Goal: Task Accomplishment & Management: Use online tool/utility

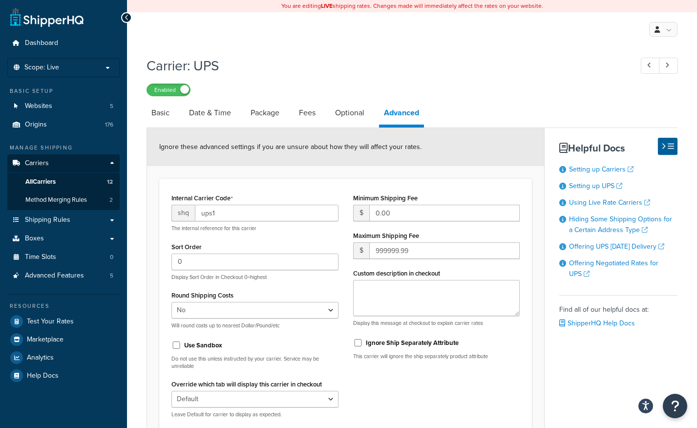
select select "false"
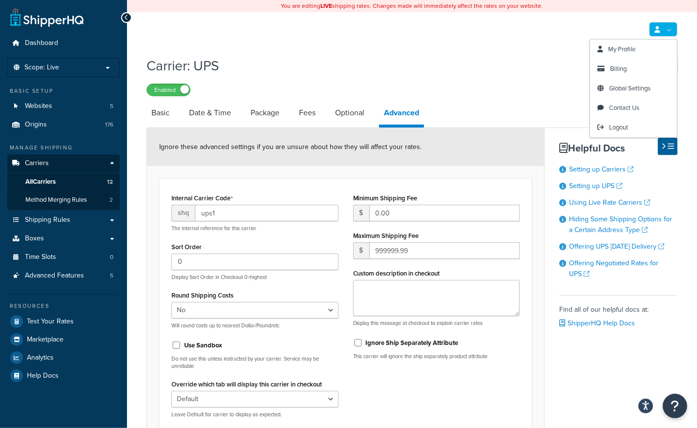
click at [672, 33] on link at bounding box center [663, 29] width 28 height 15
click at [625, 126] on span "Logout" at bounding box center [618, 127] width 19 height 9
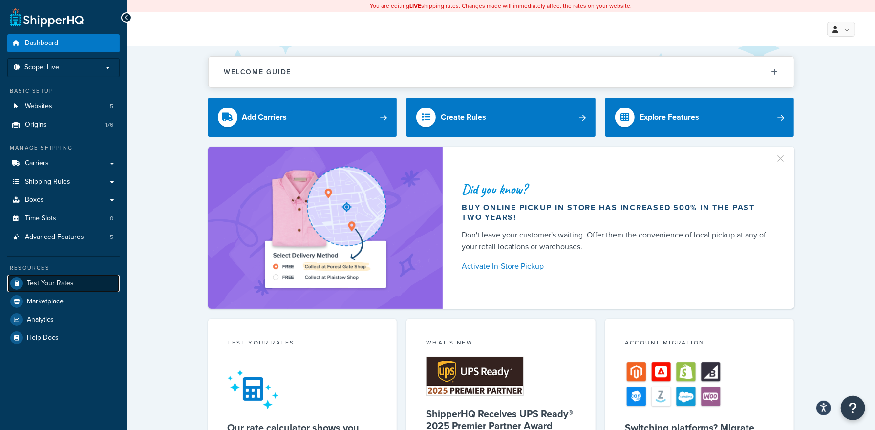
click at [57, 279] on span "Test Your Rates" at bounding box center [50, 283] width 47 height 8
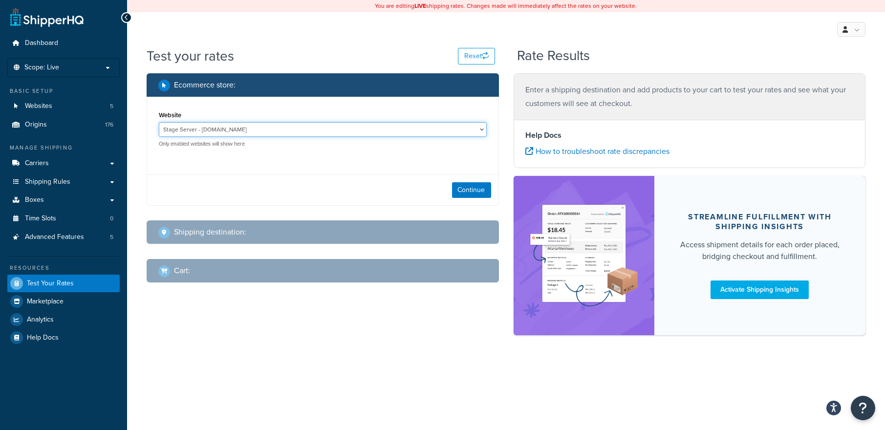
click at [290, 131] on select "Stage Server - www.stg.shopbrodart.com www.brodart.ca - www.brodart.ca www.dev.…" at bounding box center [323, 129] width 328 height 15
select select "ab63115349b23fc5553e9f060bfb0107"
click at [159, 122] on select "Stage Server - www.stg.shopbrodart.com www.brodart.ca - www.brodart.ca www.dev.…" at bounding box center [323, 129] width 328 height 15
click at [470, 187] on button "Continue" at bounding box center [471, 190] width 39 height 16
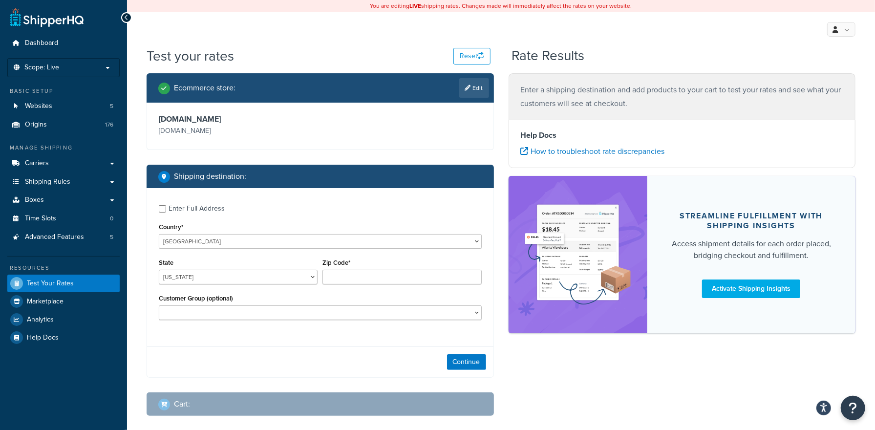
click at [201, 209] on div "Enter Full Address" at bounding box center [197, 209] width 56 height 14
click at [166, 209] on input "Enter Full Address" at bounding box center [162, 208] width 7 height 7
checkbox input "true"
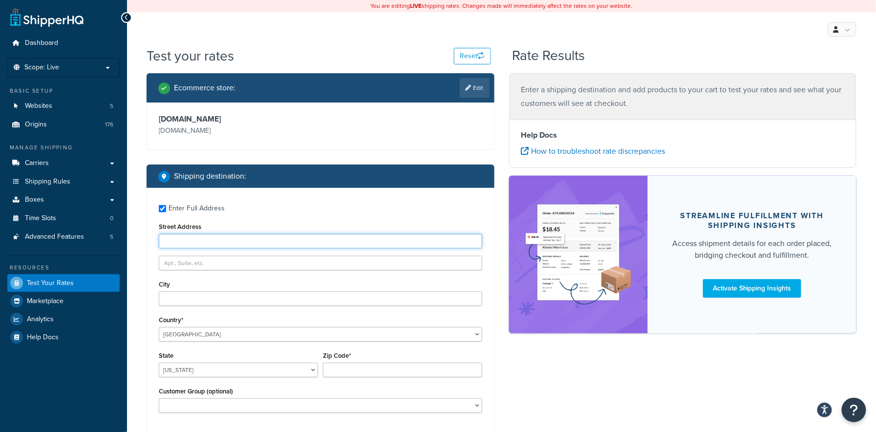
click at [213, 242] on input "Street Address" at bounding box center [320, 241] width 323 height 15
type input "1901 Vine St"
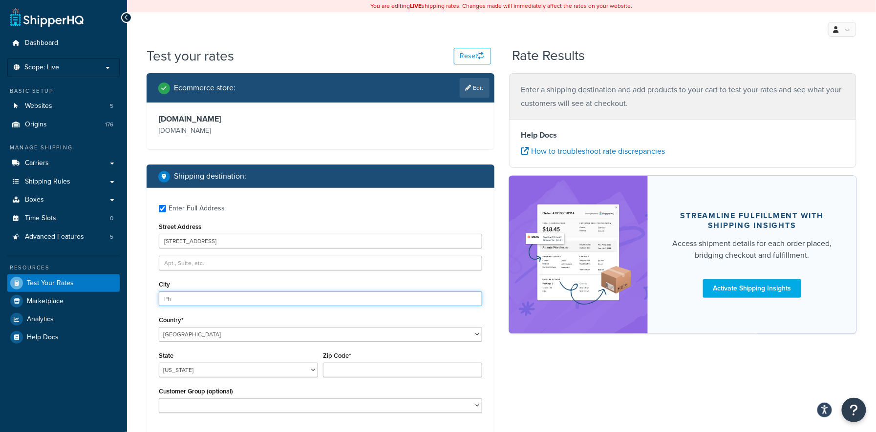
type input "PHILADELPHIA"
click at [283, 366] on select "Alabama Alaska American Samoa Arizona Arkansas Armed Forces Americas Armed Forc…" at bounding box center [238, 370] width 159 height 15
select select "PA"
click at [159, 363] on select "Alabama Alaska American Samoa Arizona Arkansas Armed Forces Americas Armed Forc…" at bounding box center [238, 370] width 159 height 15
click at [347, 369] on input "Zip Code*" at bounding box center [402, 370] width 159 height 15
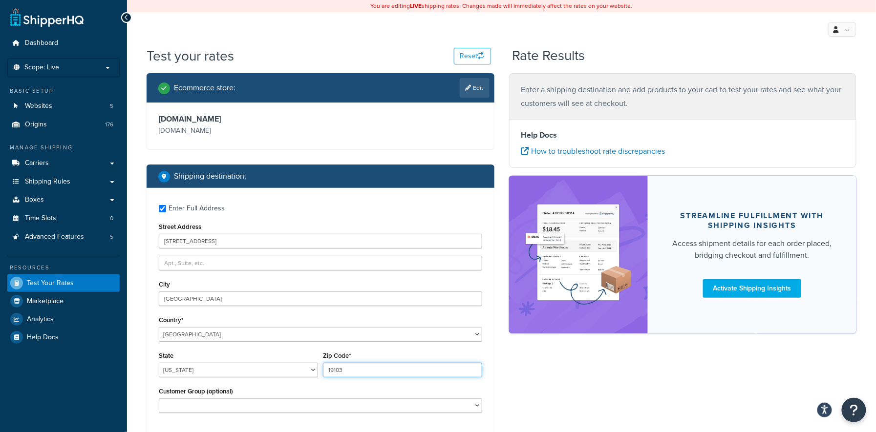
type input "19103"
click at [587, 390] on div "Ecommerce store : Edit www.shopbrodart.com www.shopbrodart.com Shipping destina…" at bounding box center [501, 298] width 725 height 451
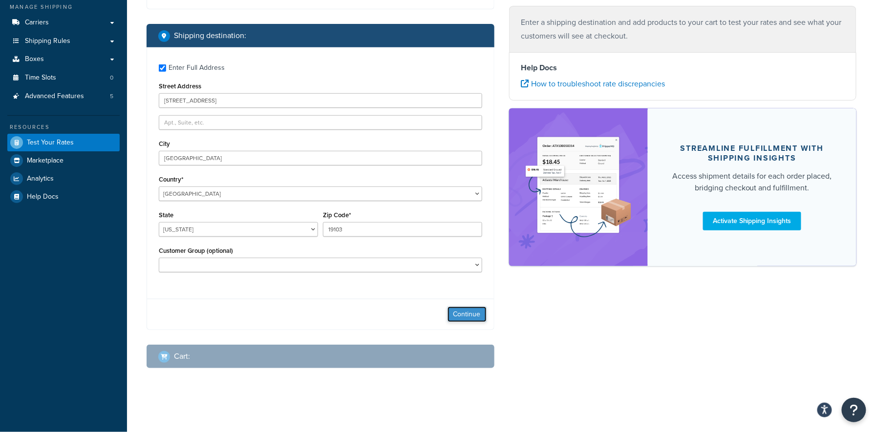
click at [463, 312] on button "Continue" at bounding box center [467, 315] width 39 height 16
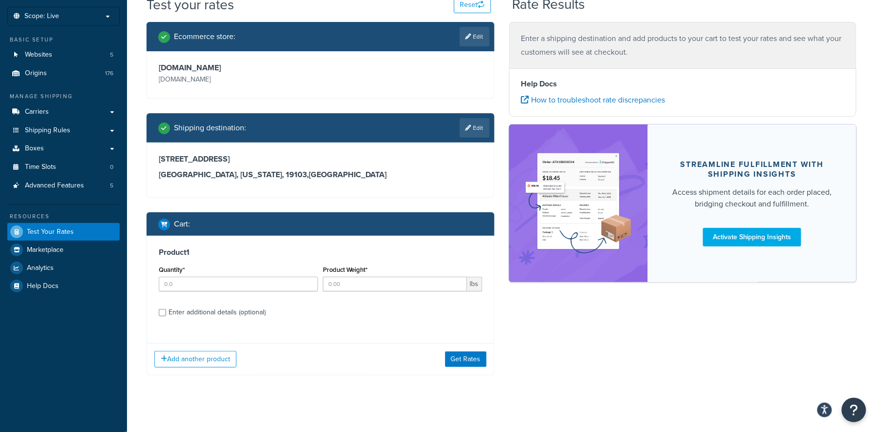
scroll to position [58, 0]
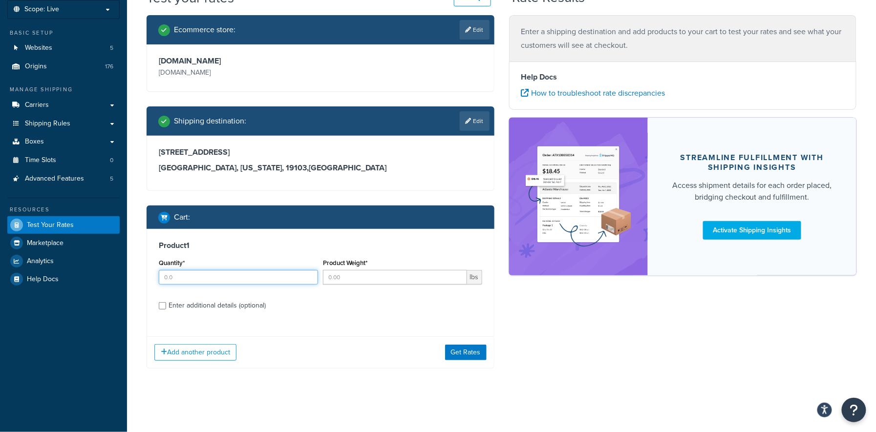
click at [237, 281] on input "Quantity*" at bounding box center [238, 277] width 159 height 15
type input "1"
click at [408, 277] on input "Product Weight*" at bounding box center [395, 277] width 144 height 15
type input "89"
click at [221, 303] on div "Enter additional details (optional)" at bounding box center [217, 306] width 97 height 14
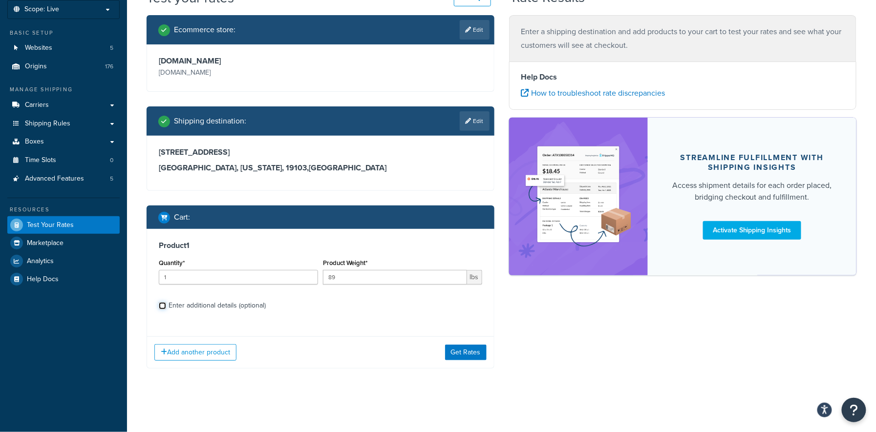
click at [166, 303] on input "Enter additional details (optional)" at bounding box center [162, 305] width 7 height 7
checkbox input "true"
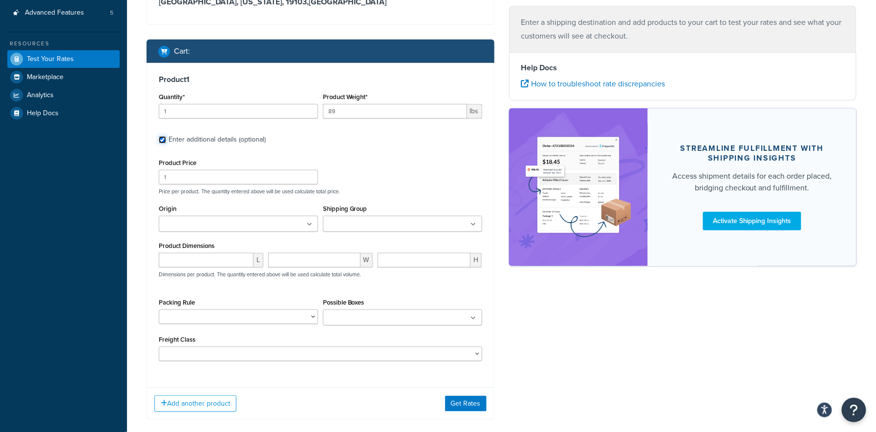
scroll to position [254, 0]
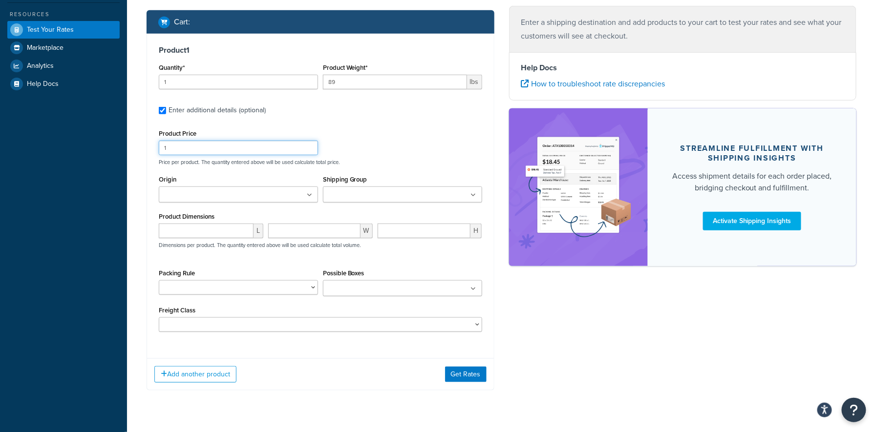
click at [188, 146] on input "1" at bounding box center [238, 148] width 159 height 15
type input "1499"
type input "11539"
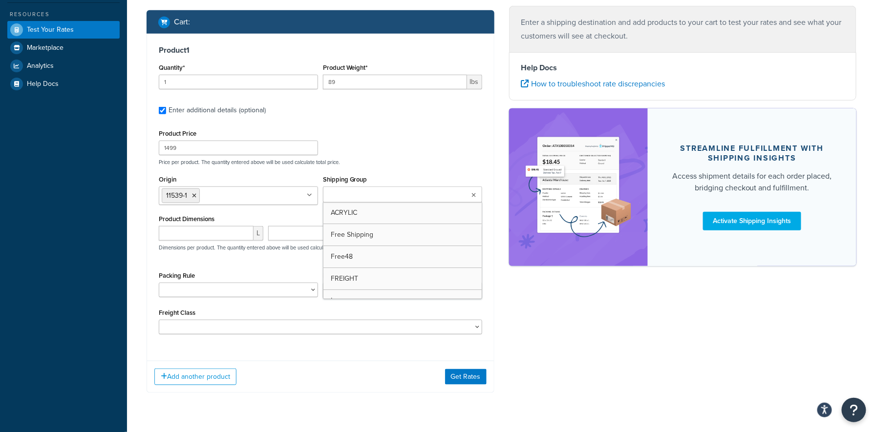
click at [368, 195] on input "Shipping Group" at bounding box center [369, 195] width 86 height 11
type input "150"
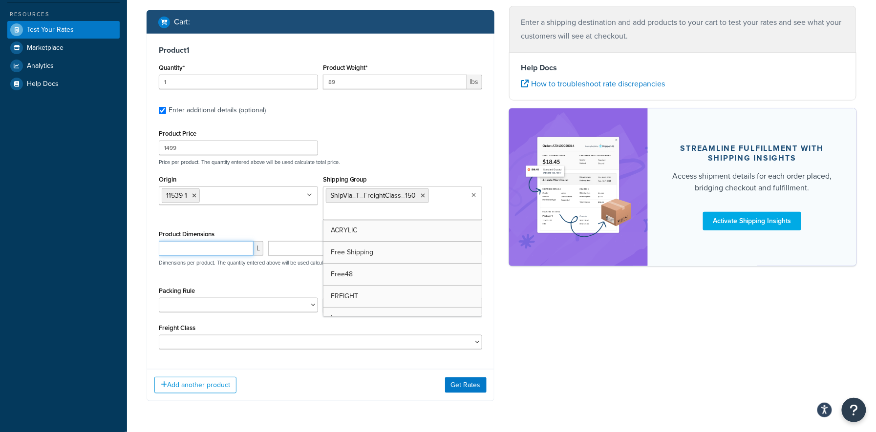
click at [212, 246] on input "number" at bounding box center [206, 248] width 95 height 15
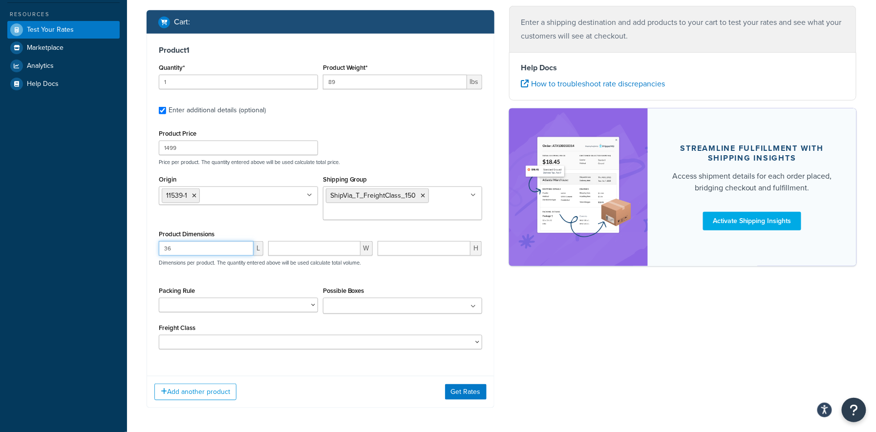
type input "36"
type input "40"
click at [313, 306] on select "Multi-Box 1 Multi-Box 10 Multi-Box 100 Multi-Box 101 Multi-Box 102 Multi-Box 10…" at bounding box center [238, 305] width 159 height 15
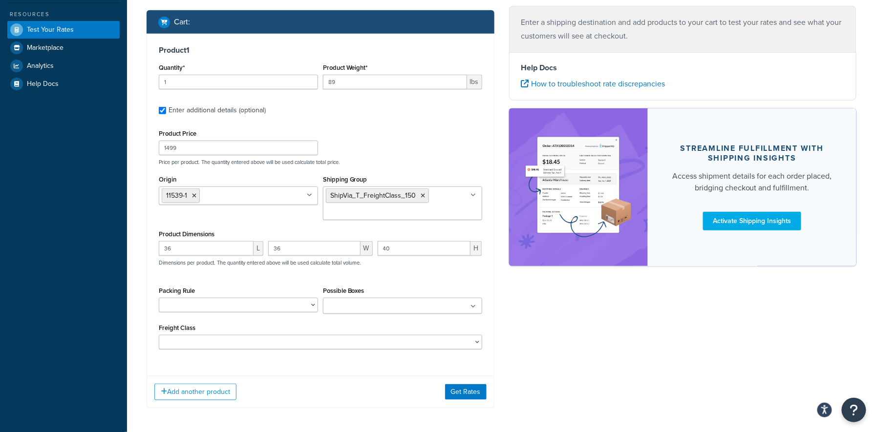
click at [543, 326] on div "Ecommerce store : Edit www.shopbrodart.com www.shopbrodart.com Shipping destina…" at bounding box center [501, 121] width 725 height 603
click at [469, 392] on button "Get Rates" at bounding box center [466, 393] width 42 height 16
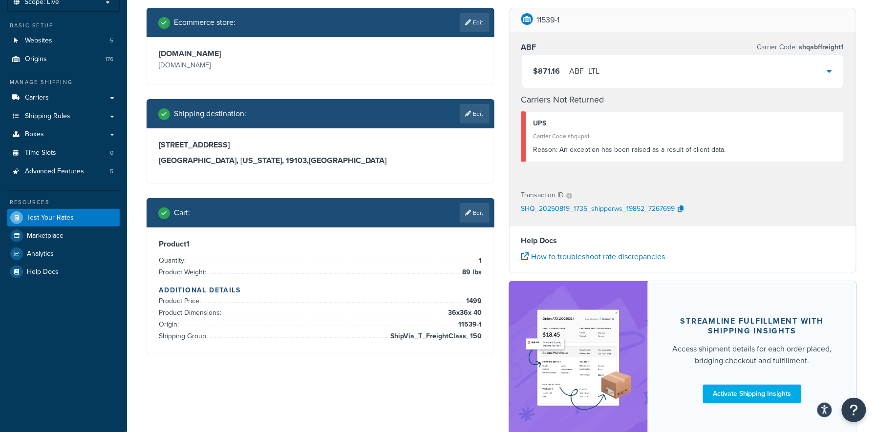
scroll to position [0, 0]
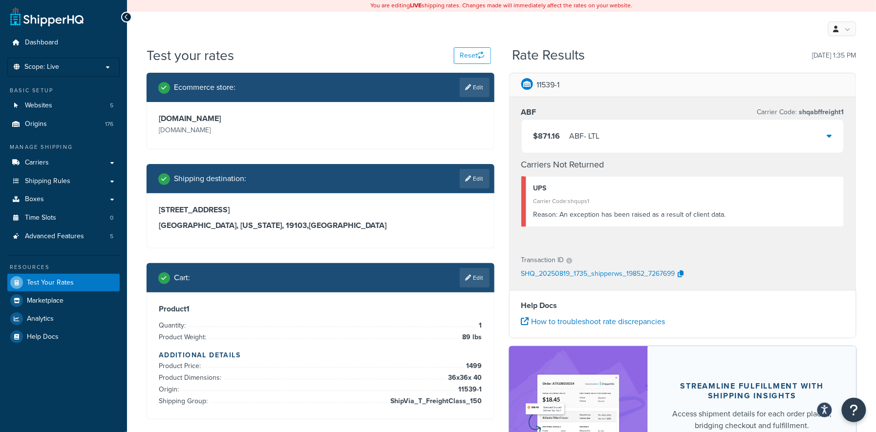
click at [828, 136] on icon at bounding box center [829, 136] width 5 height 8
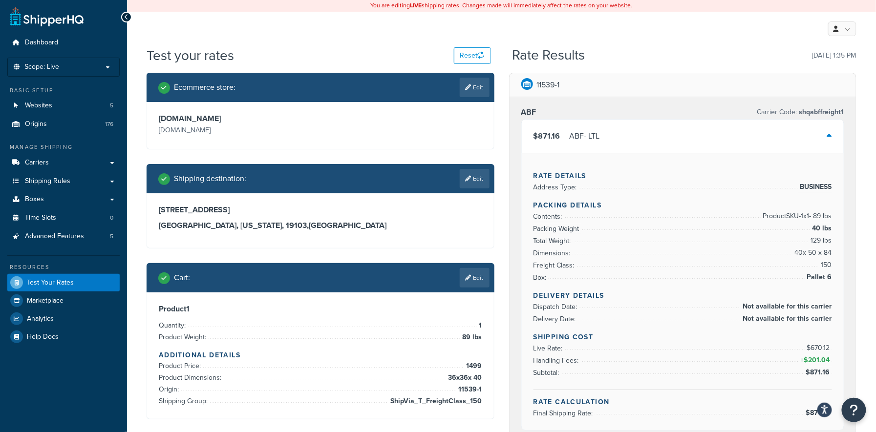
scroll to position [65, 0]
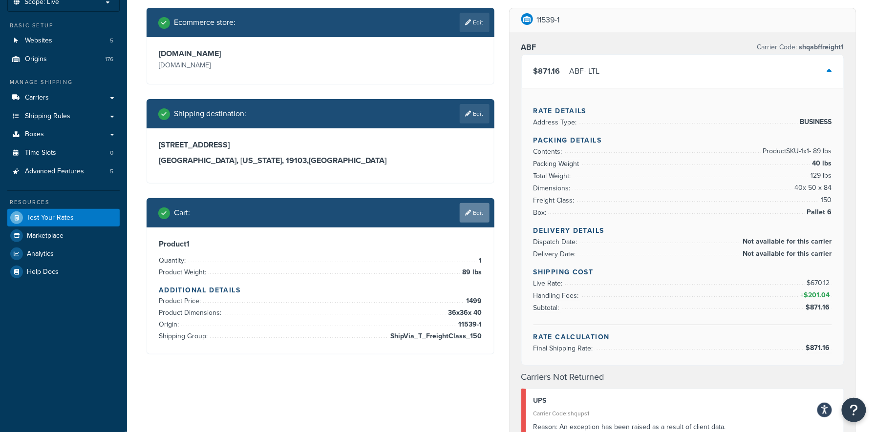
click at [476, 216] on link "Edit" at bounding box center [475, 213] width 30 height 20
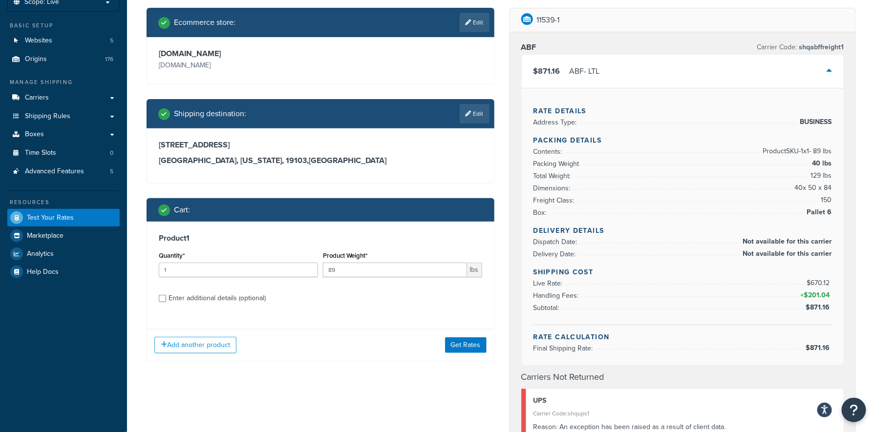
click at [239, 299] on div "Enter additional details (optional)" at bounding box center [217, 299] width 97 height 14
click at [166, 299] on input "Enter additional details (optional)" at bounding box center [162, 298] width 7 height 7
checkbox input "true"
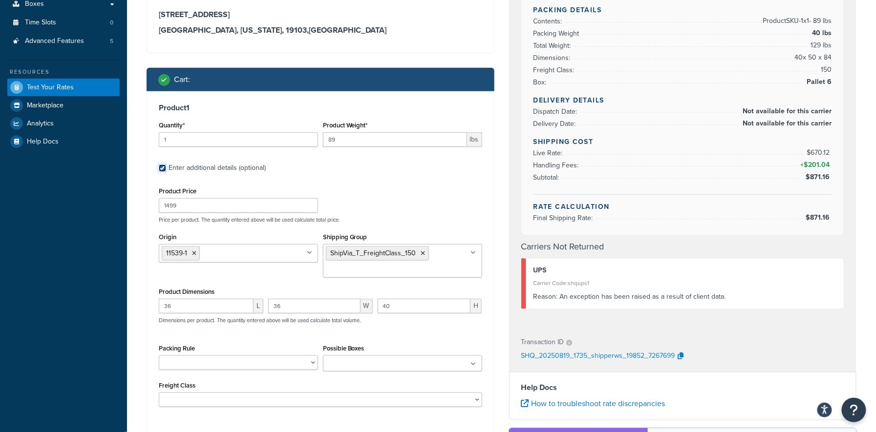
scroll to position [261, 0]
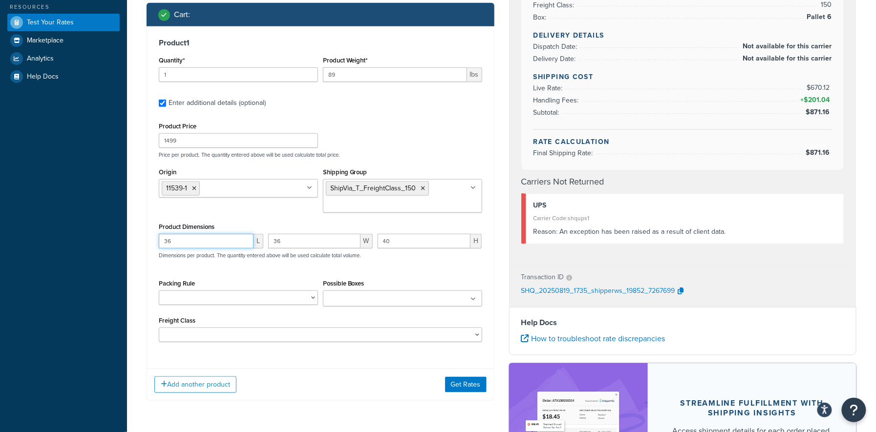
drag, startPoint x: 196, startPoint y: 242, endPoint x: 143, endPoint y: 245, distance: 53.4
click at [143, 245] on div "Ecommerce store : Edit www.shopbrodart.com www.shopbrodart.com Shipping destina…" at bounding box center [320, 113] width 363 height 603
type input "40"
type input "36"
click at [466, 386] on button "Get Rates" at bounding box center [466, 385] width 42 height 16
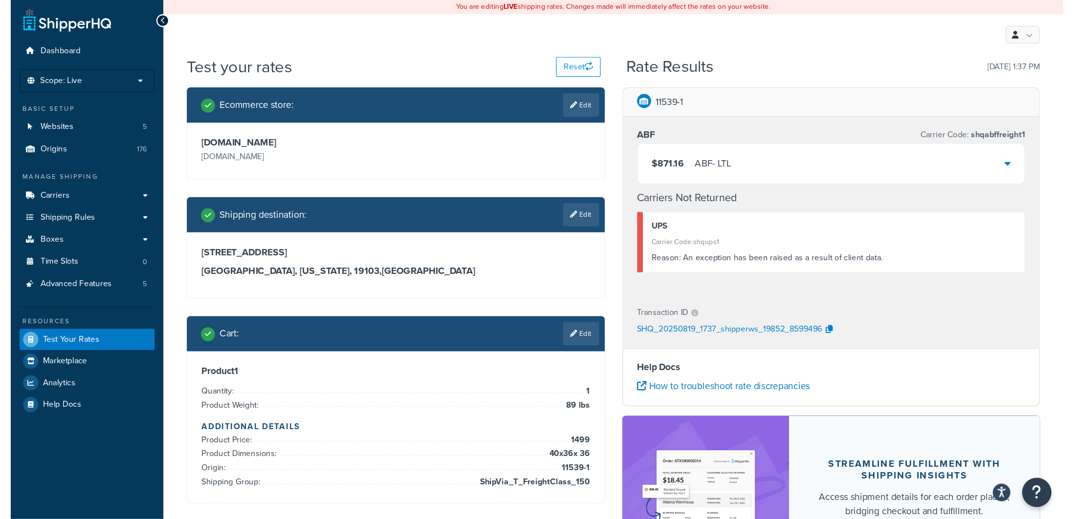
scroll to position [65, 0]
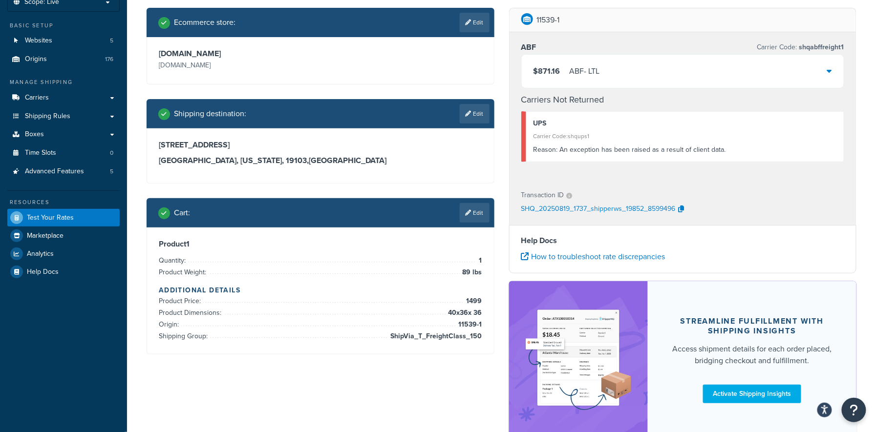
click at [829, 71] on icon at bounding box center [829, 71] width 5 height 8
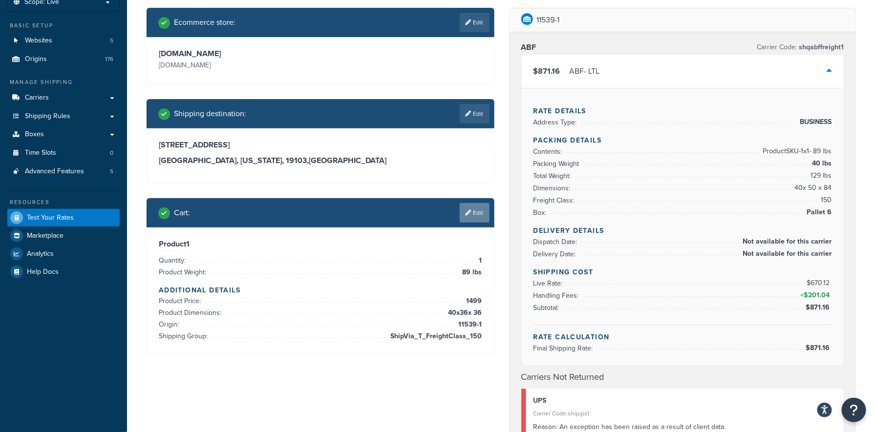
click at [475, 216] on link "Edit" at bounding box center [475, 213] width 30 height 20
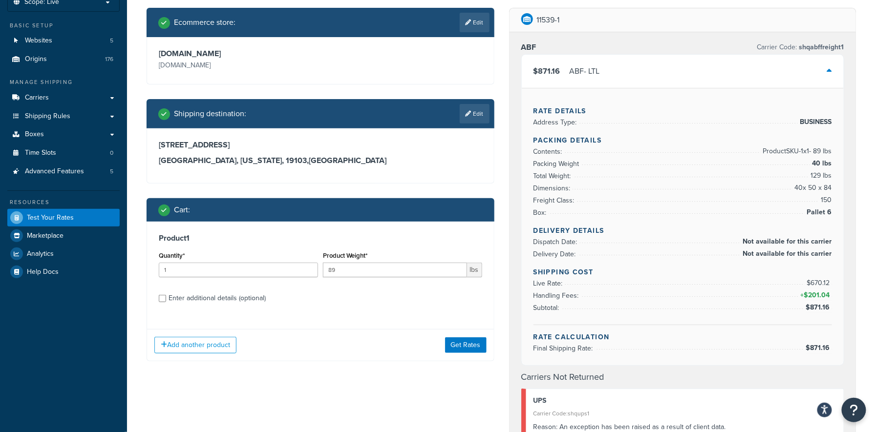
click at [172, 298] on div "Enter additional details (optional)" at bounding box center [217, 299] width 97 height 14
click at [166, 298] on input "Enter additional details (optional)" at bounding box center [162, 298] width 7 height 7
checkbox input "true"
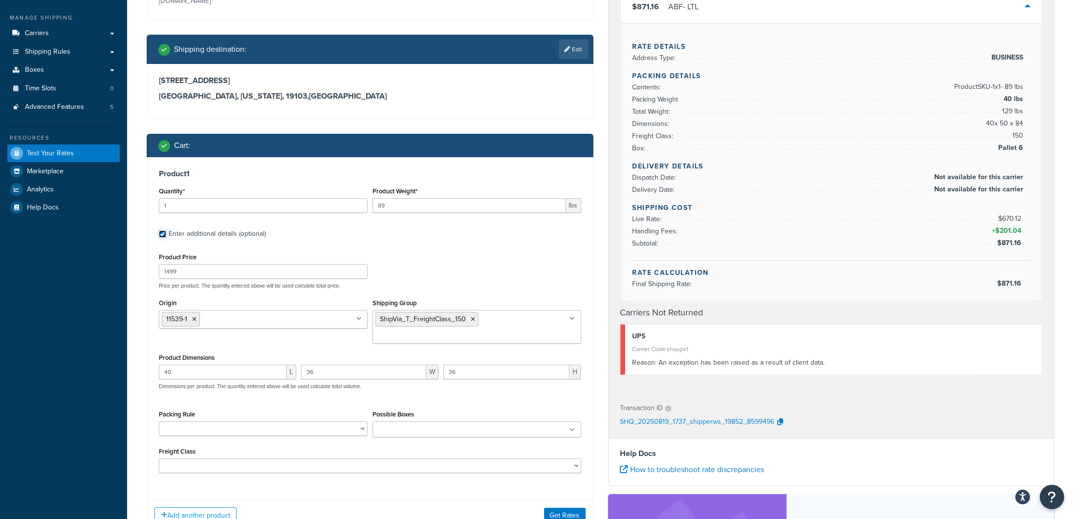
scroll to position [65, 0]
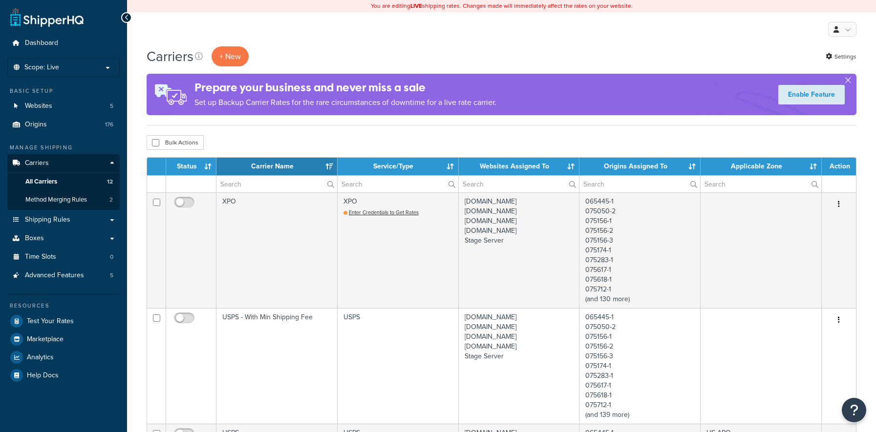
select select "15"
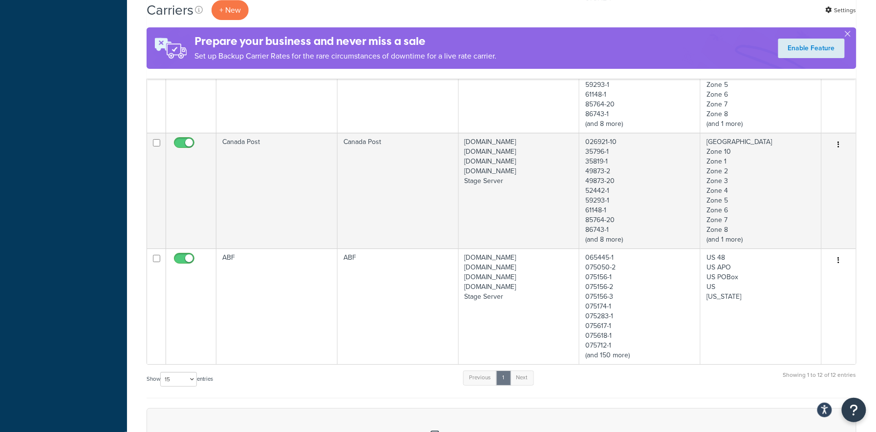
scroll to position [1238, 0]
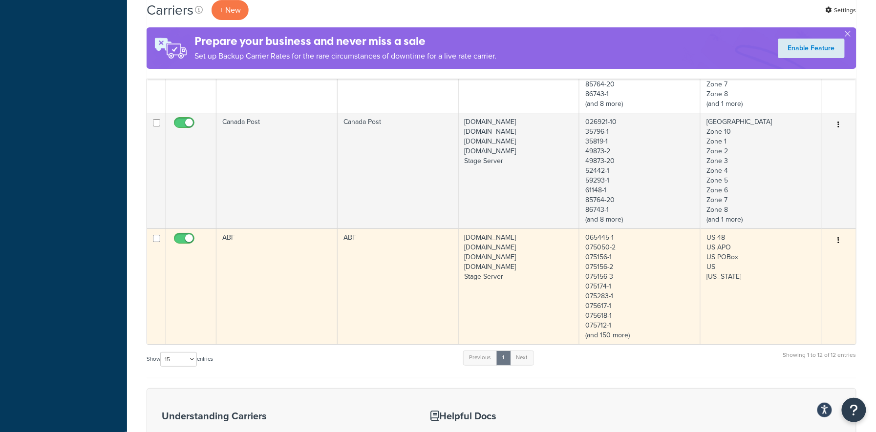
click at [259, 265] on td "ABF" at bounding box center [276, 287] width 121 height 116
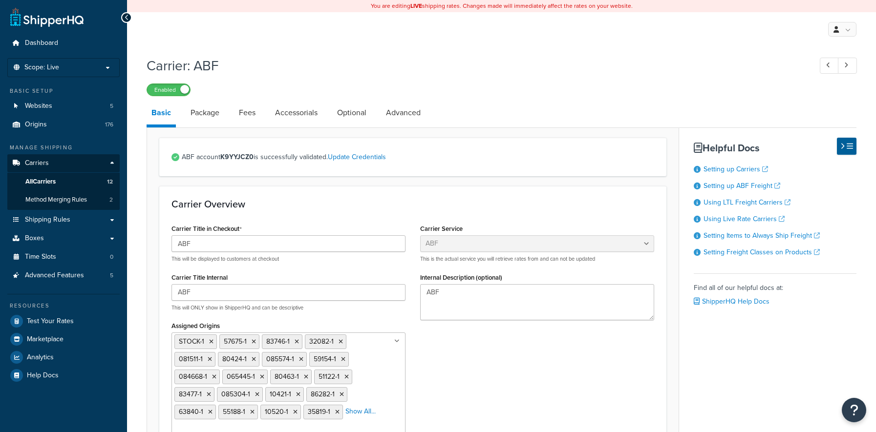
select select "abfFreight"
click at [314, 114] on link "Accessorials" at bounding box center [296, 112] width 52 height 23
